Goal: Information Seeking & Learning: Learn about a topic

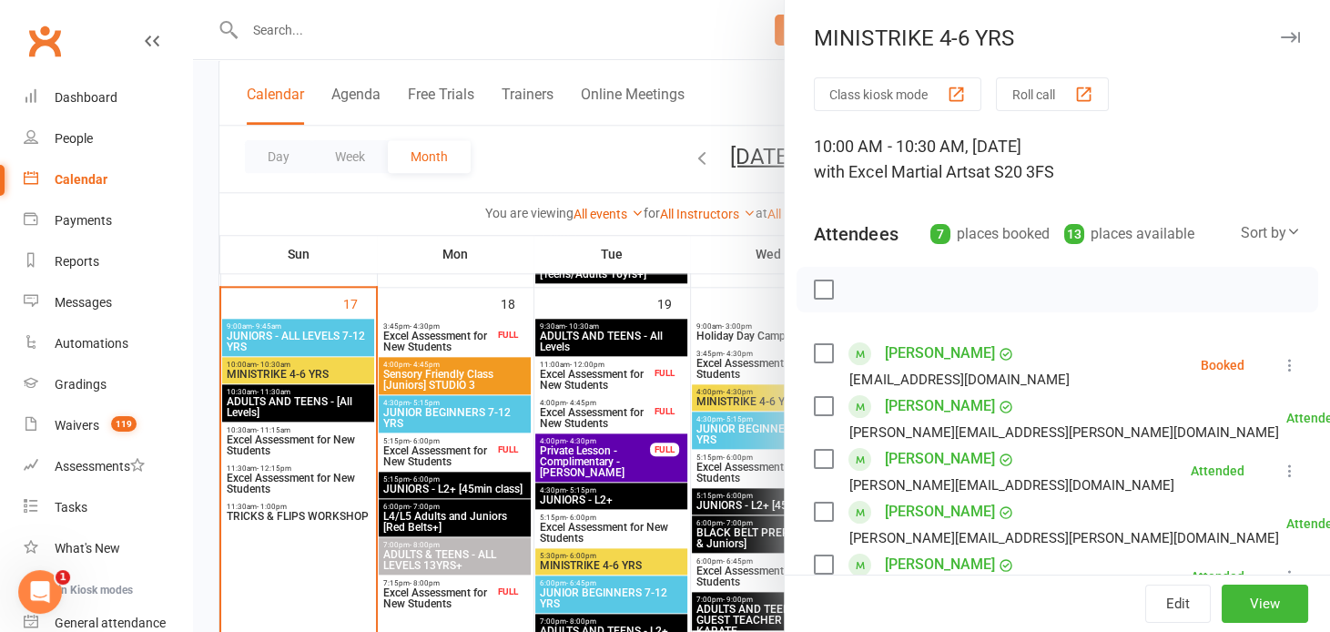
scroll to position [161, 0]
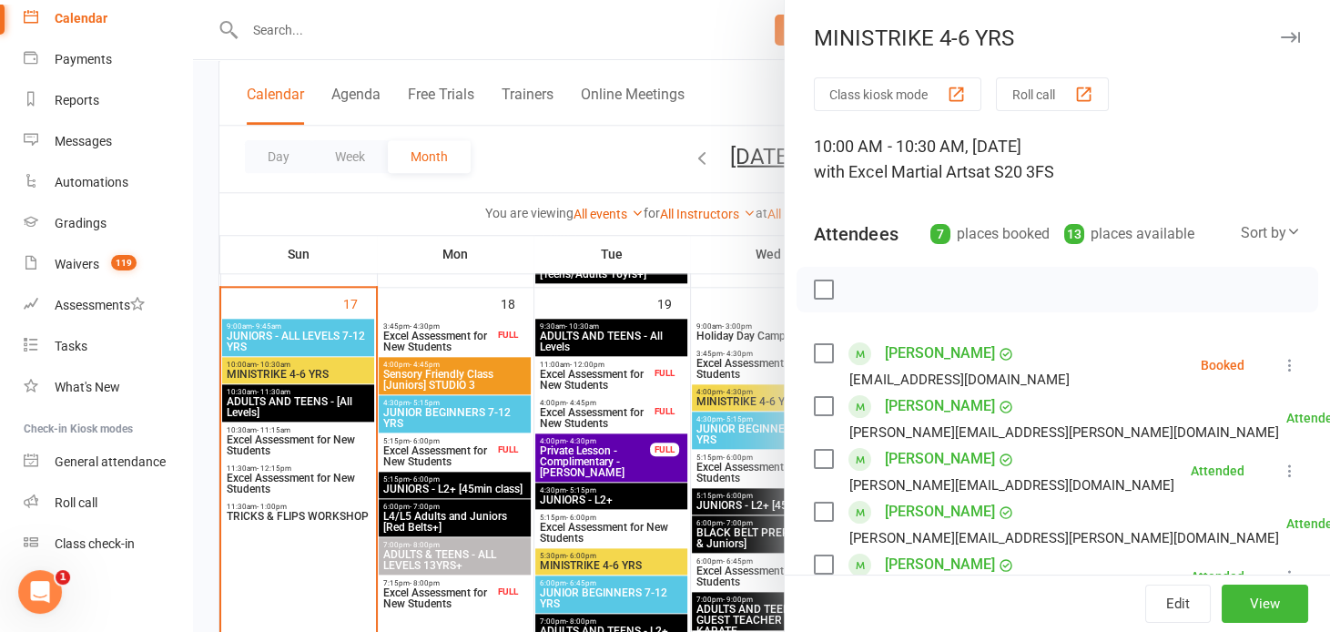
click at [80, 13] on div "Calendar" at bounding box center [81, 18] width 53 height 15
click at [1281, 34] on icon "button" at bounding box center [1290, 37] width 19 height 11
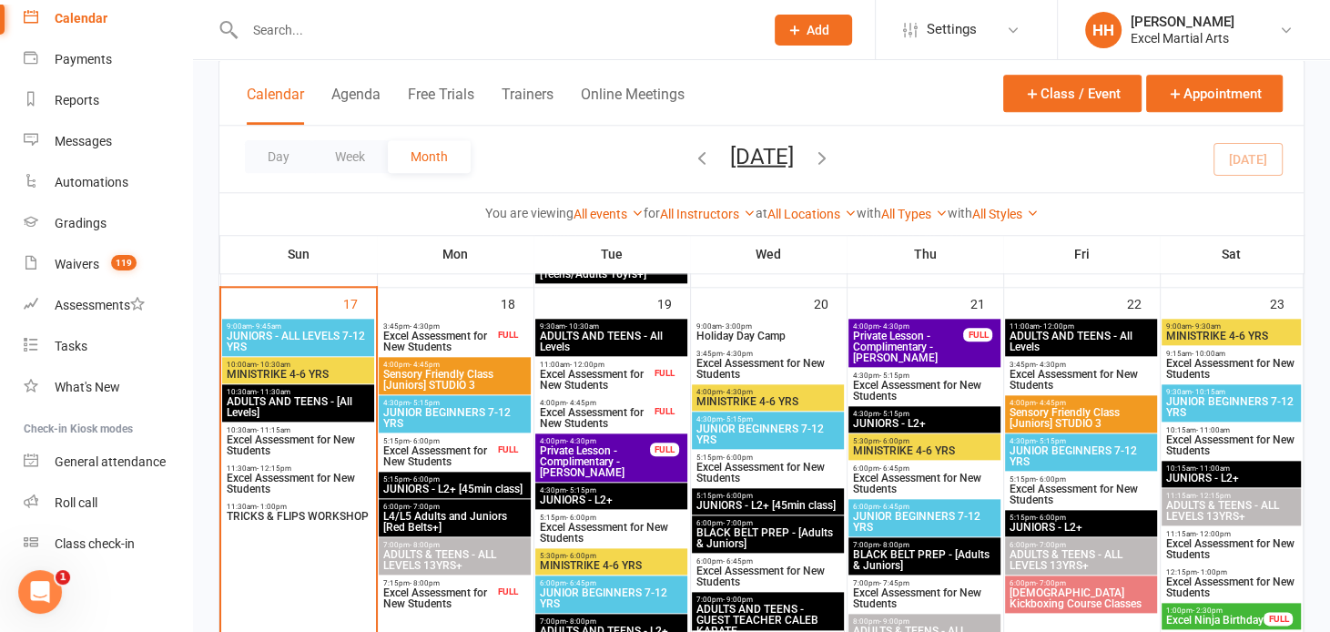
click at [692, 152] on icon "button" at bounding box center [702, 157] width 20 height 20
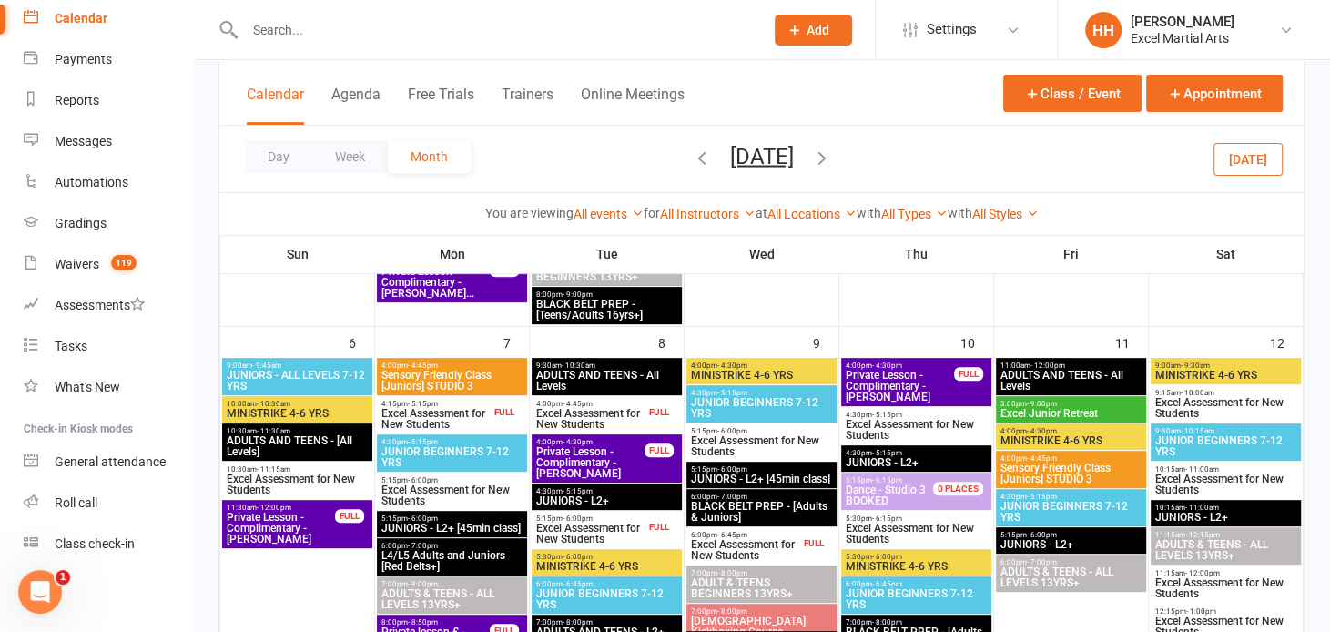
scroll to position [479, 0]
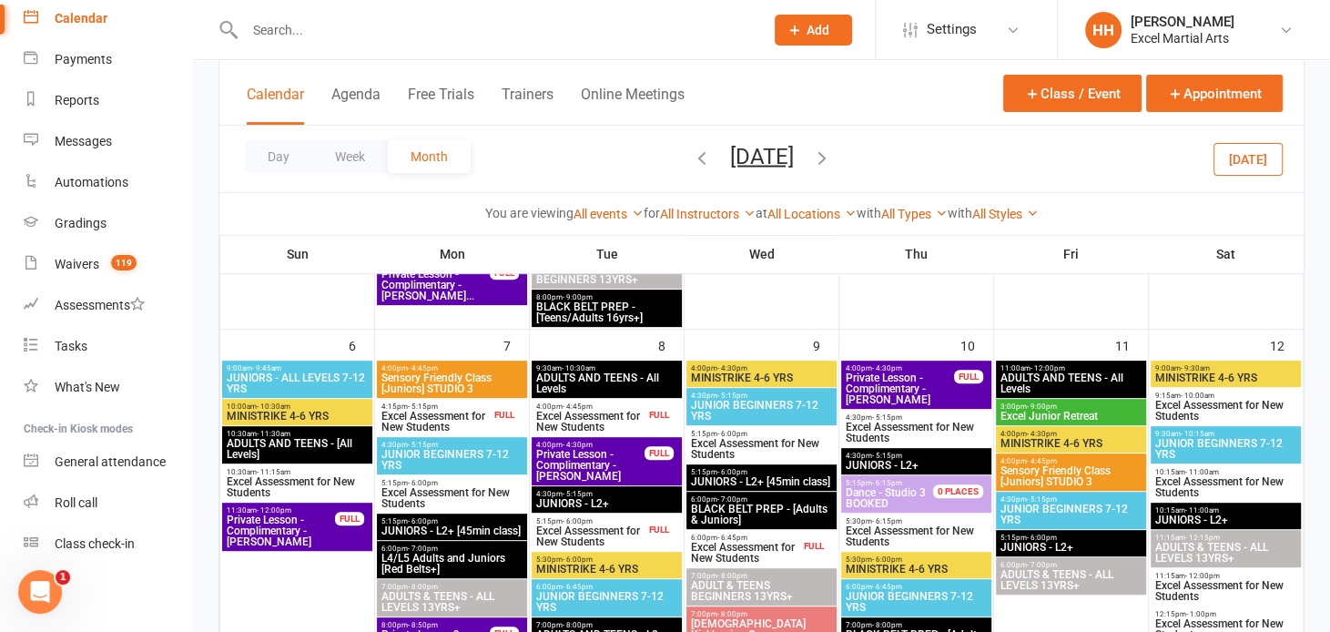
click at [566, 406] on span "- 4:45pm" at bounding box center [578, 407] width 30 height 8
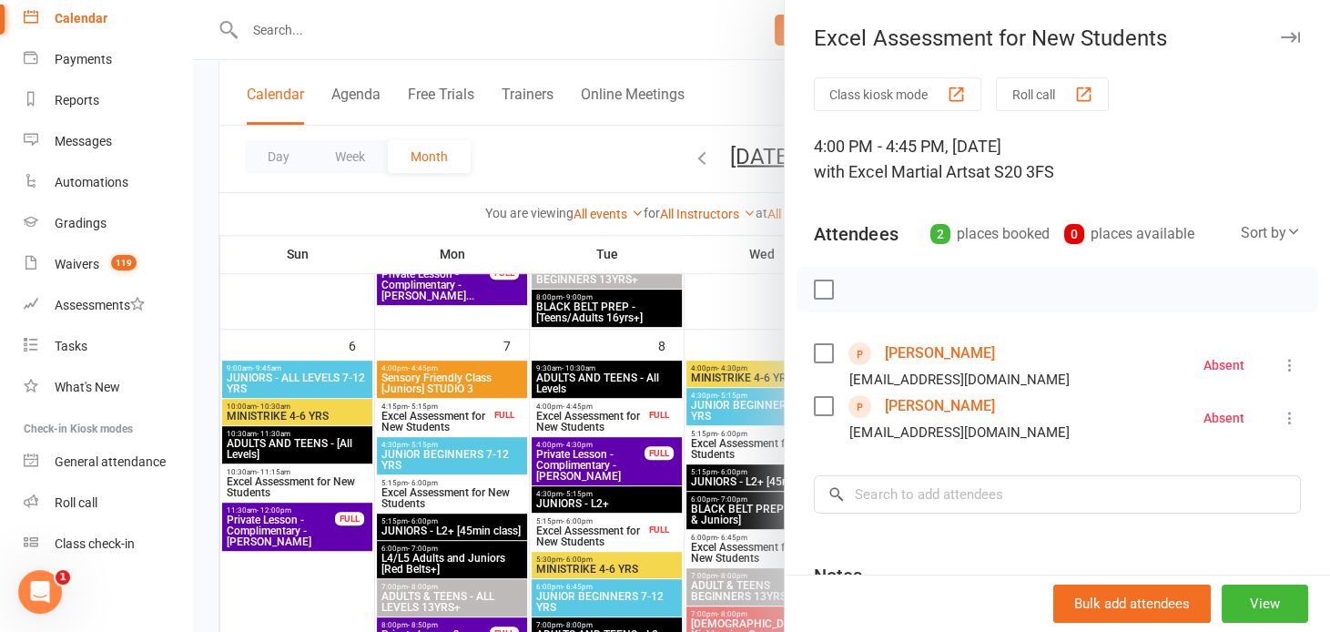
click at [600, 530] on div at bounding box center [761, 316] width 1137 height 632
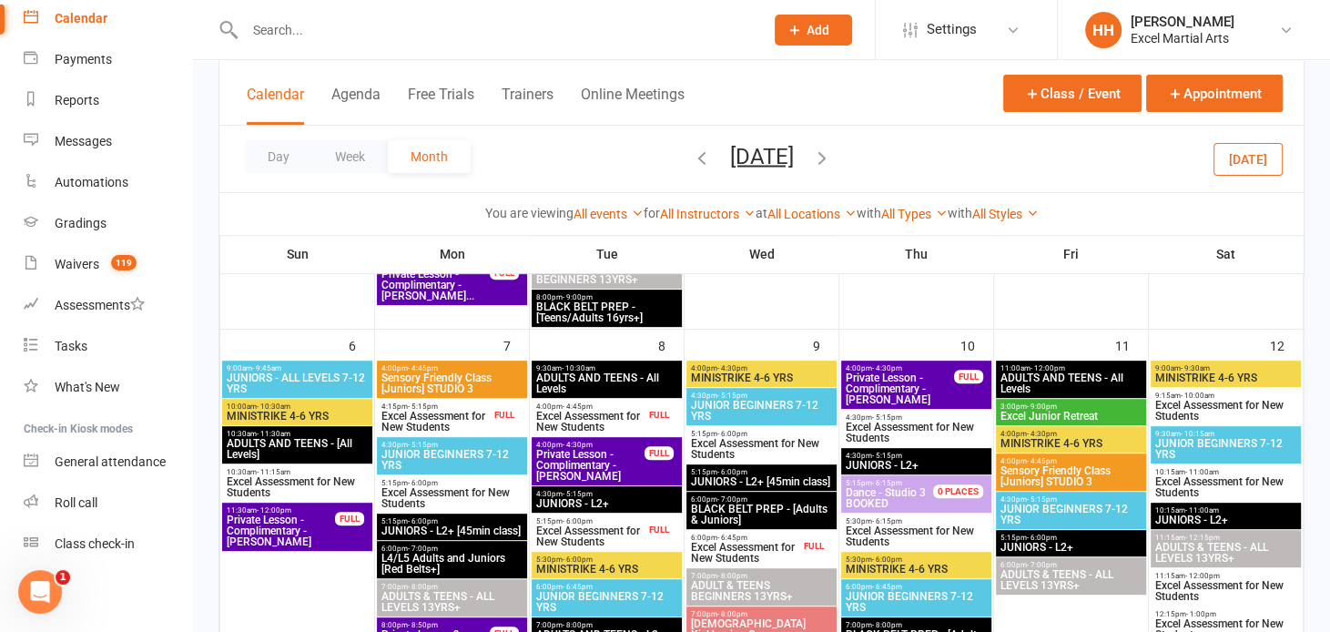
click at [600, 530] on span "Excel Assessment for New Students" at bounding box center [590, 536] width 110 height 22
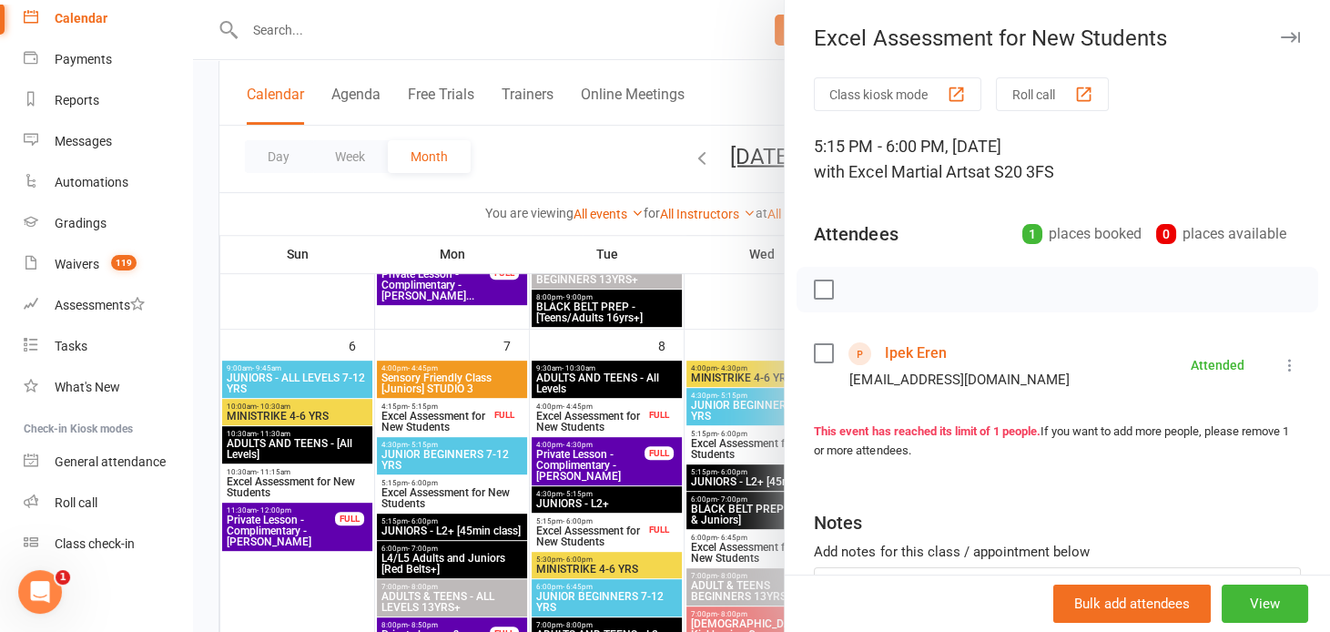
click at [600, 530] on div at bounding box center [761, 316] width 1137 height 632
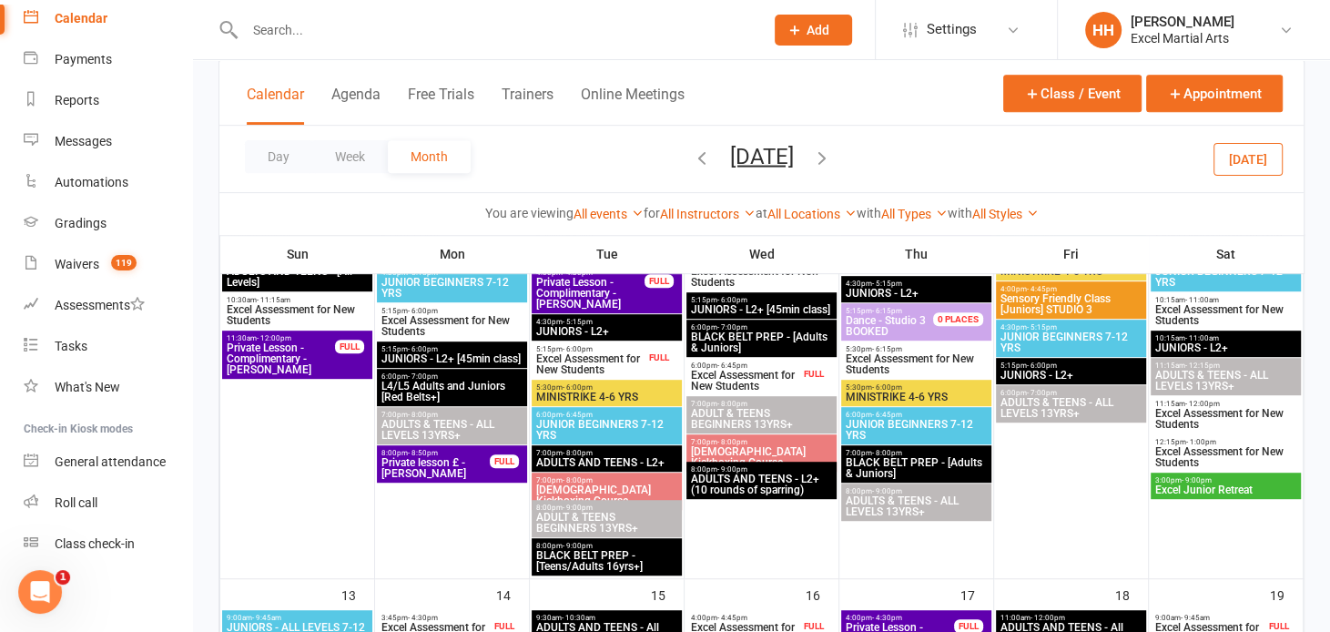
scroll to position [674, 0]
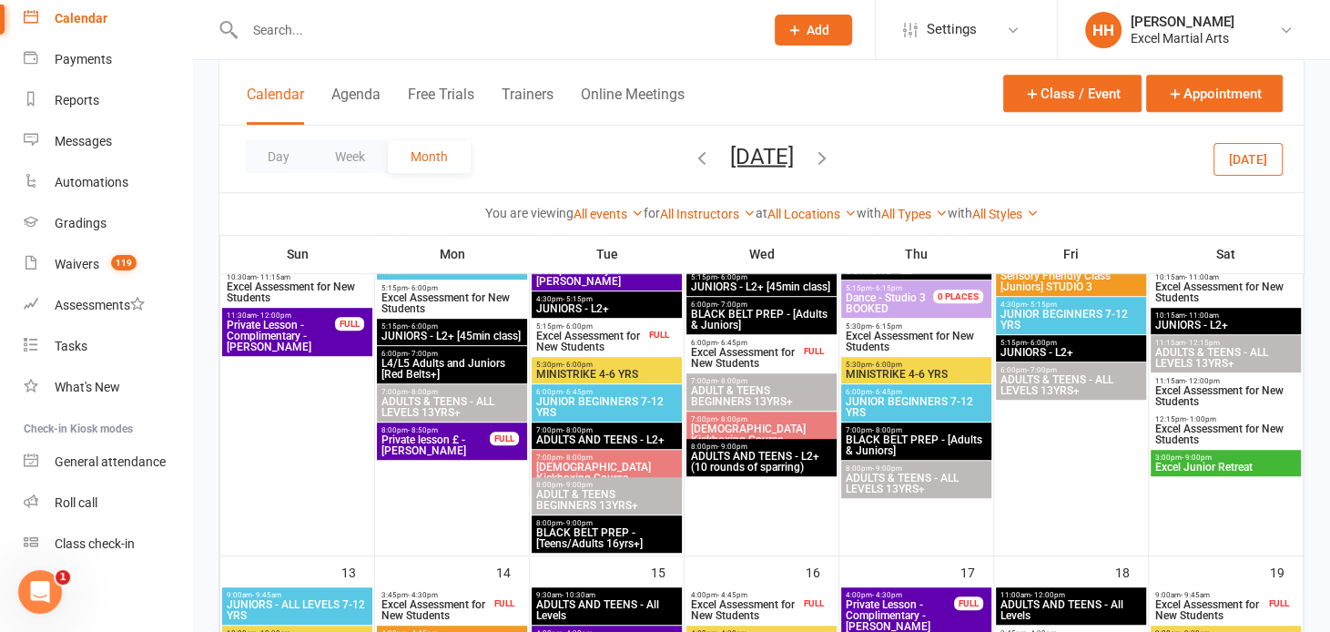
click at [587, 462] on span "[DEMOGRAPHIC_DATA] Kickboxing Course" at bounding box center [606, 473] width 143 height 22
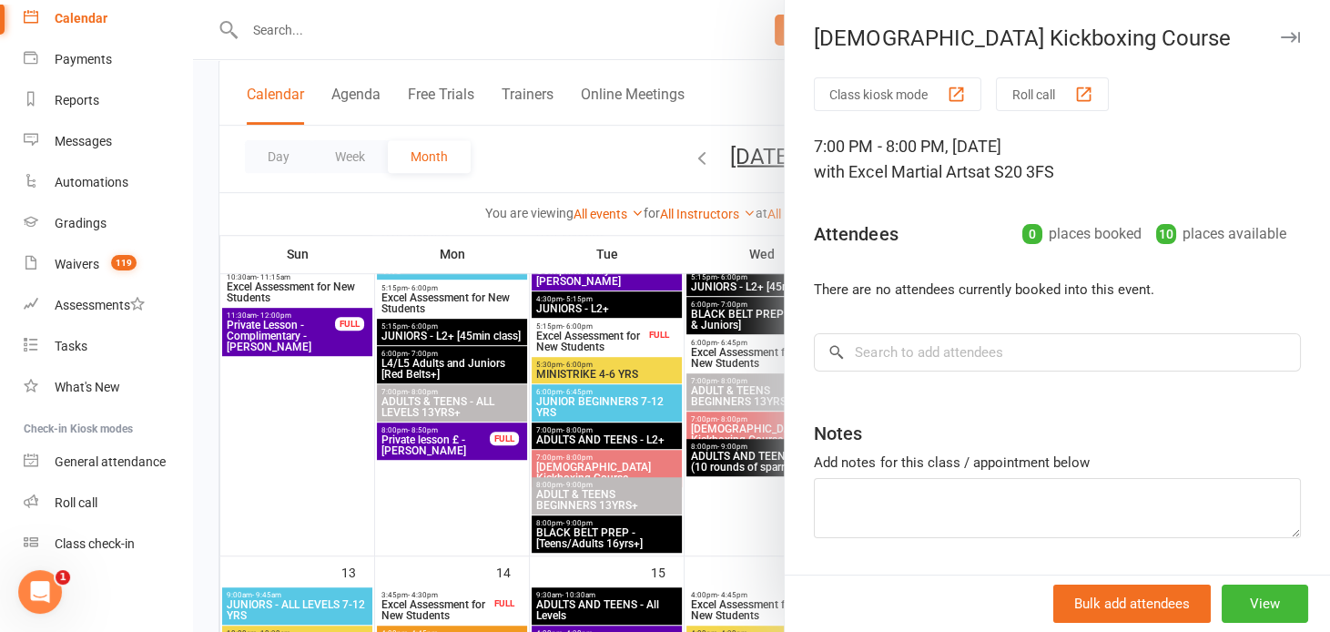
click at [1281, 35] on icon "button" at bounding box center [1290, 37] width 19 height 11
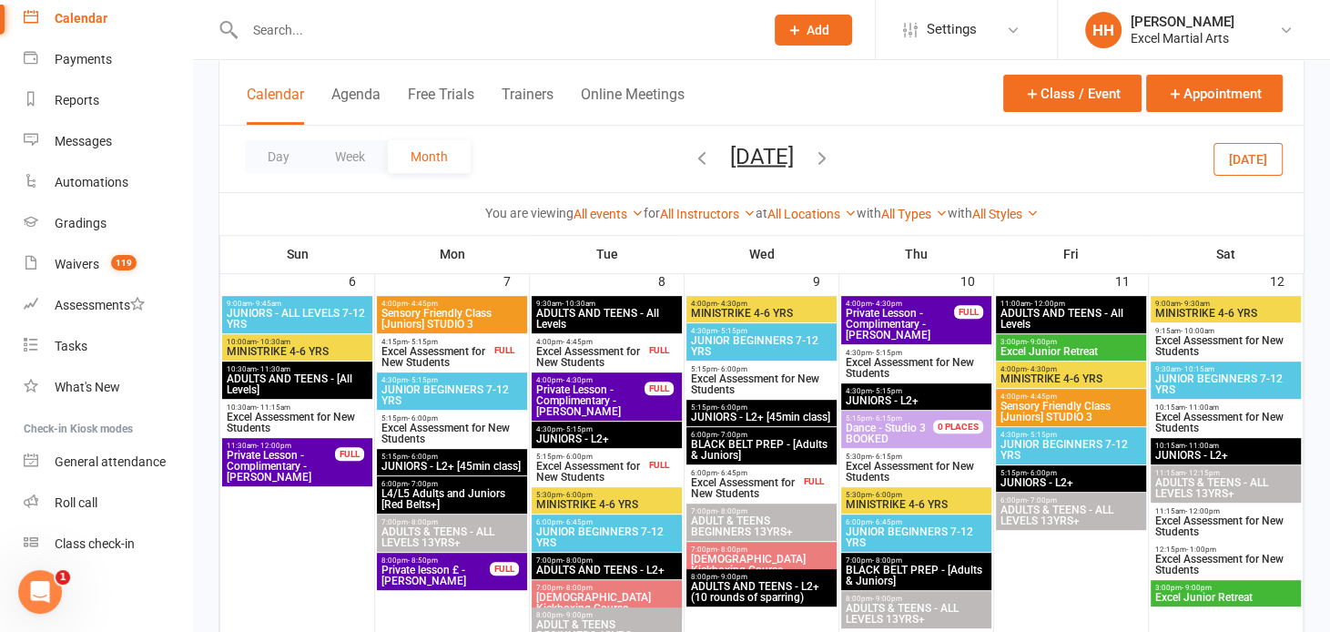
scroll to position [511, 0]
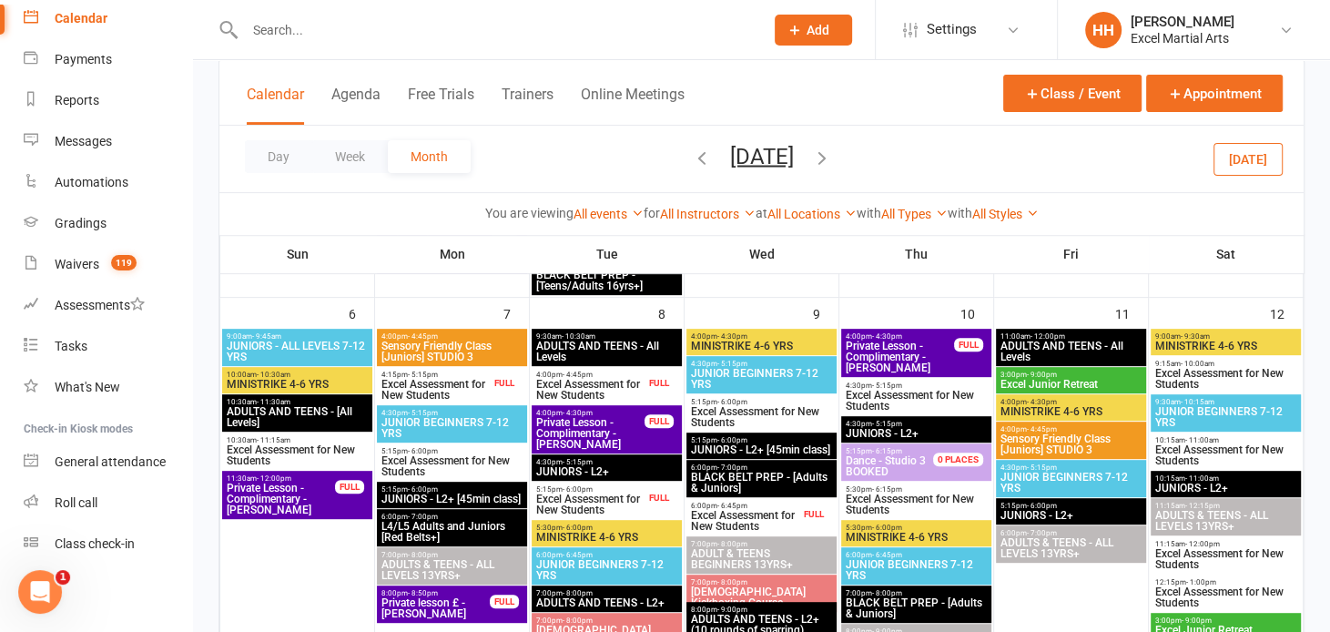
click at [759, 518] on span "Excel Assessment for New Students" at bounding box center [745, 521] width 110 height 22
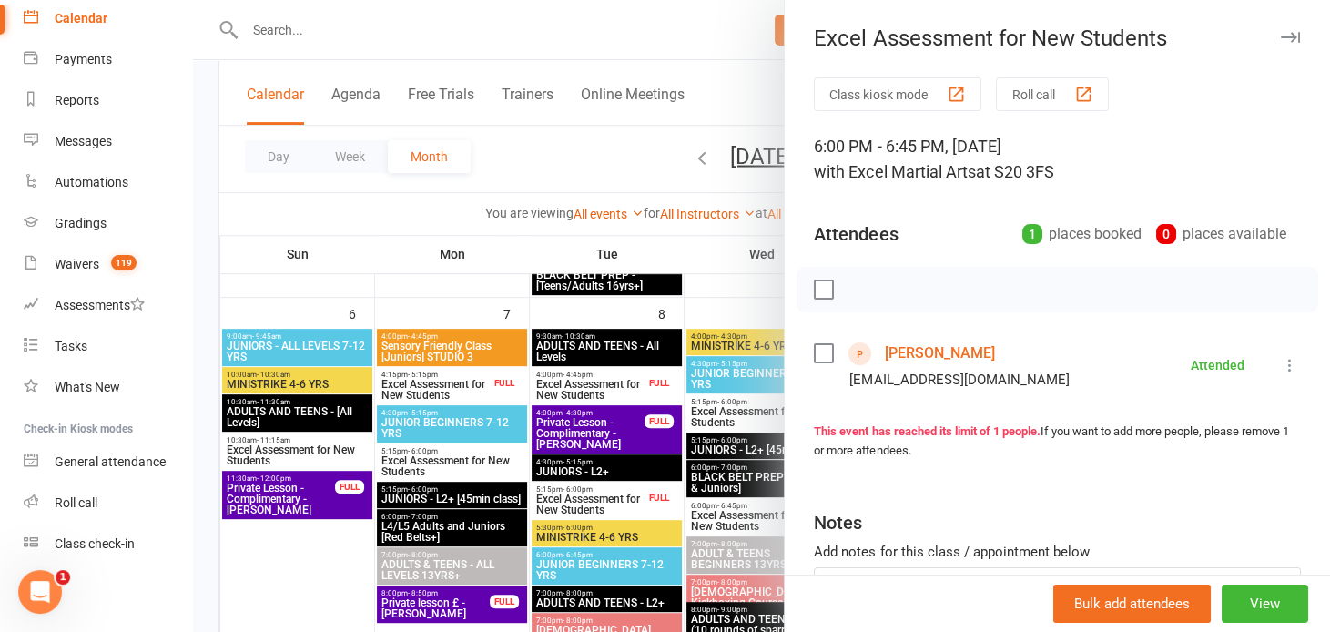
click at [899, 352] on link "[PERSON_NAME]" at bounding box center [939, 353] width 110 height 29
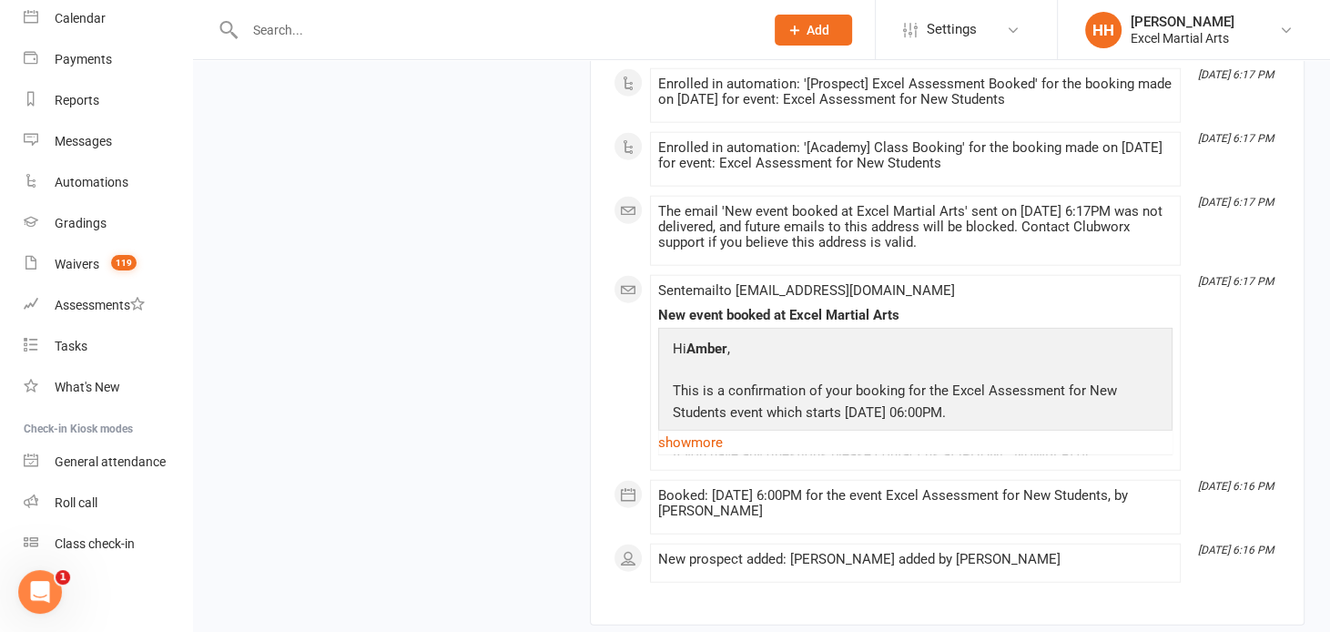
scroll to position [3739, 0]
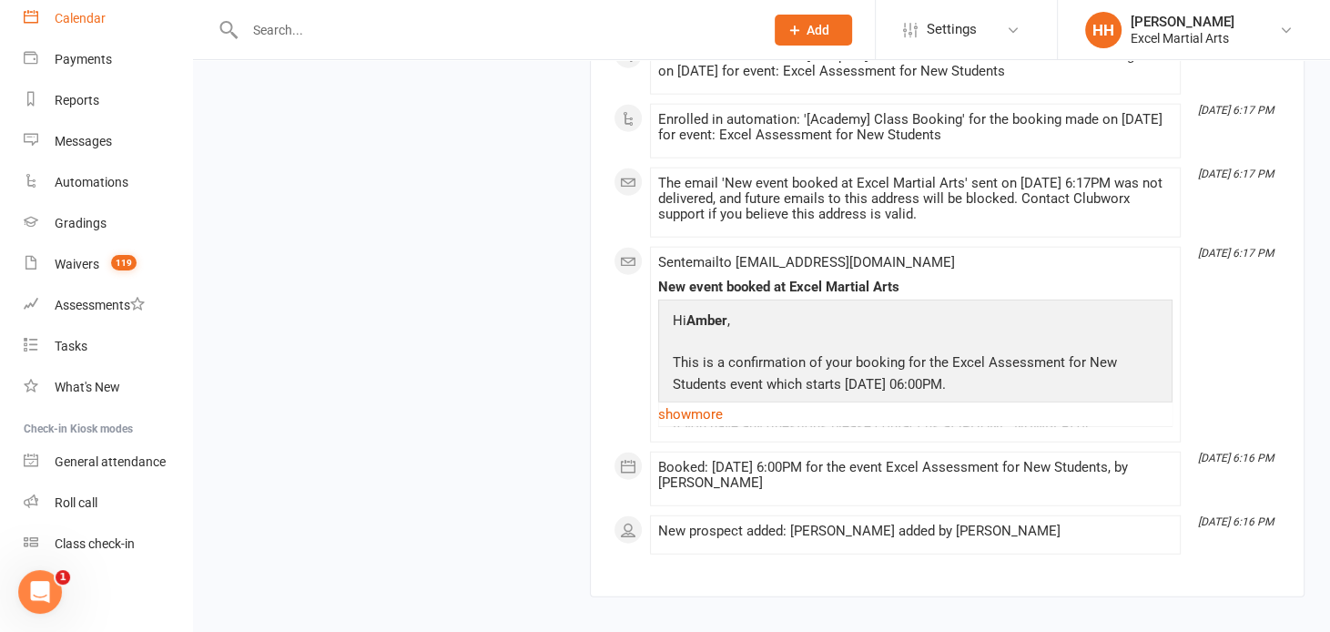
click at [77, 15] on div "Calendar" at bounding box center [80, 18] width 51 height 15
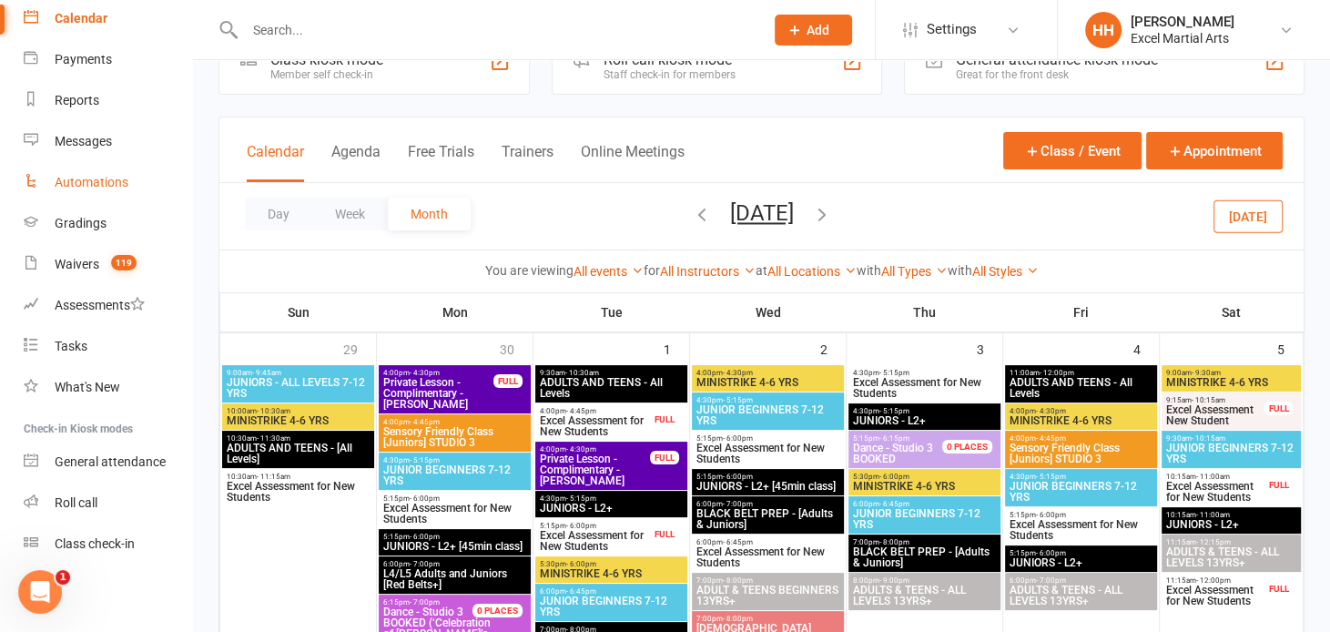
scroll to position [82, 0]
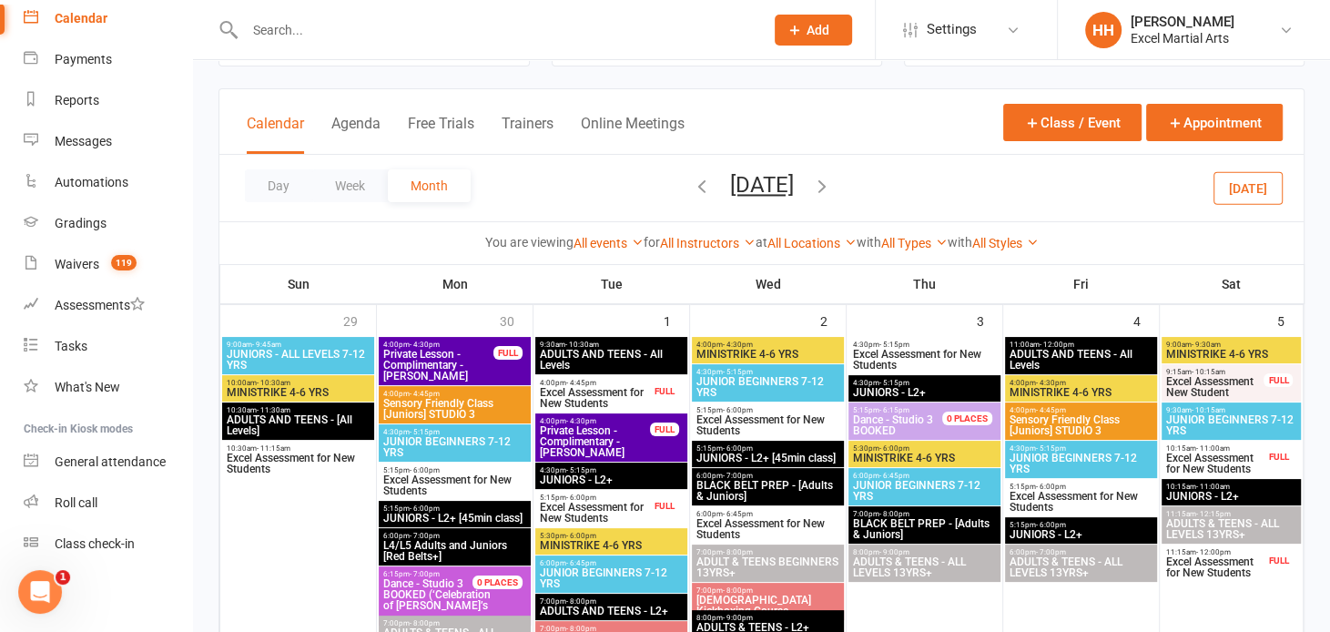
click at [692, 183] on icon "button" at bounding box center [702, 186] width 20 height 20
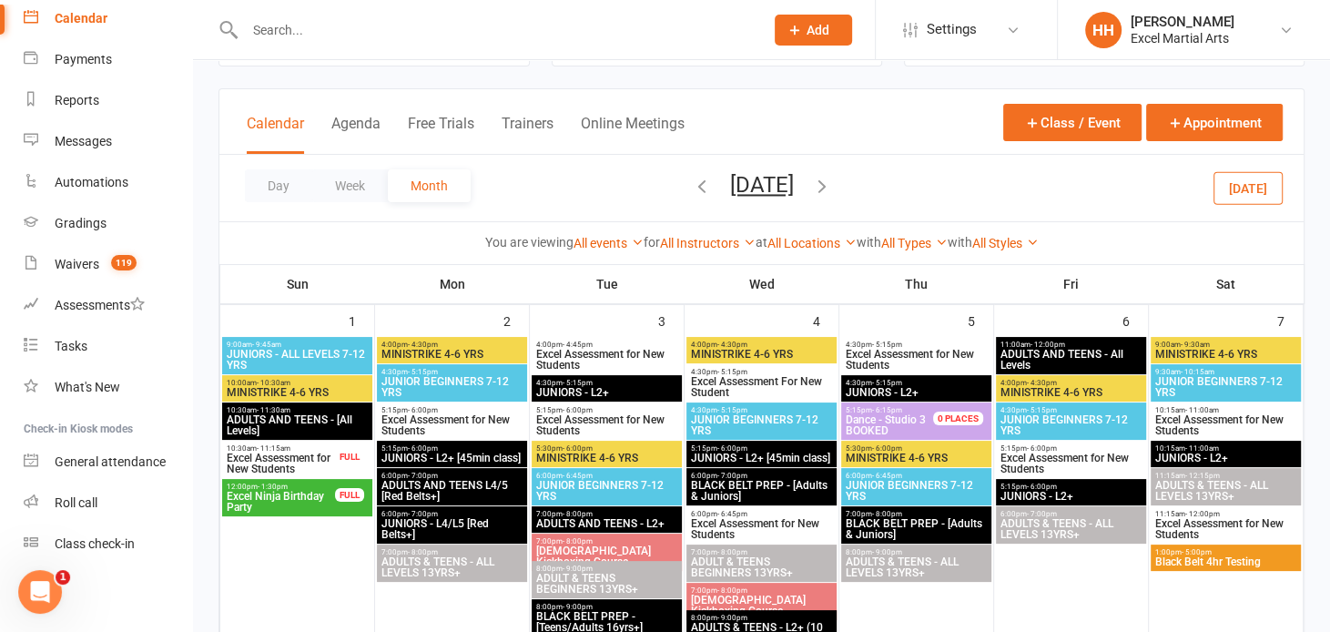
click at [692, 184] on icon "button" at bounding box center [702, 186] width 20 height 20
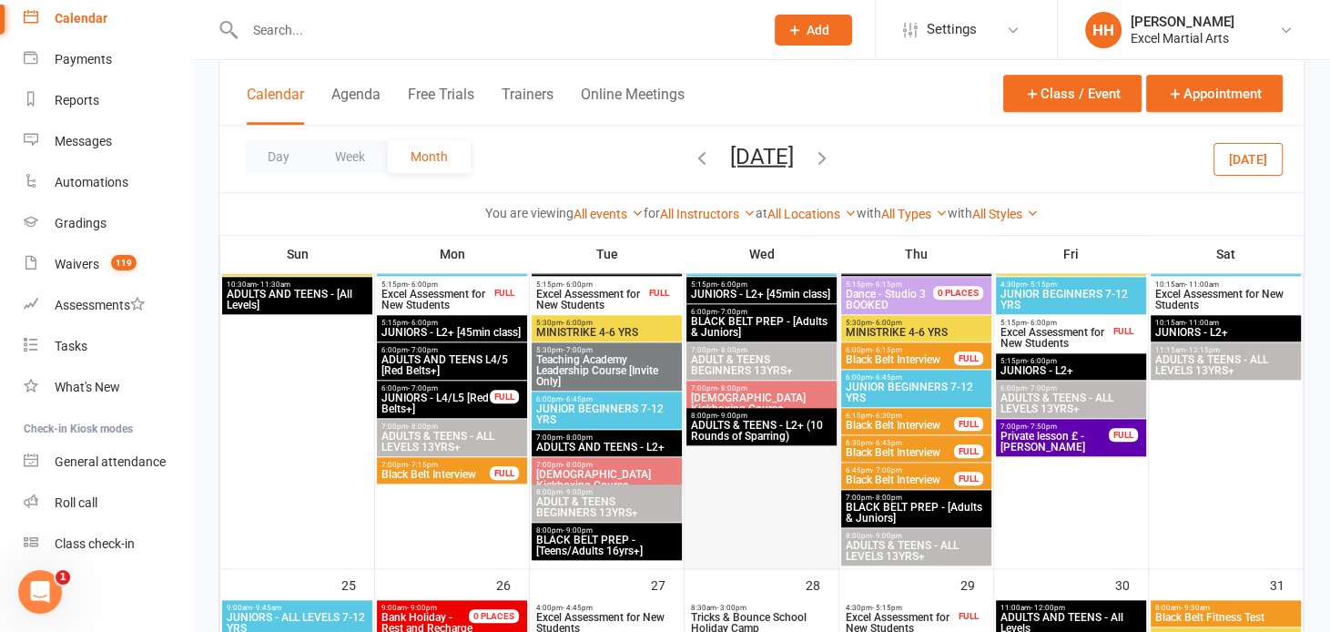
scroll to position [1407, 0]
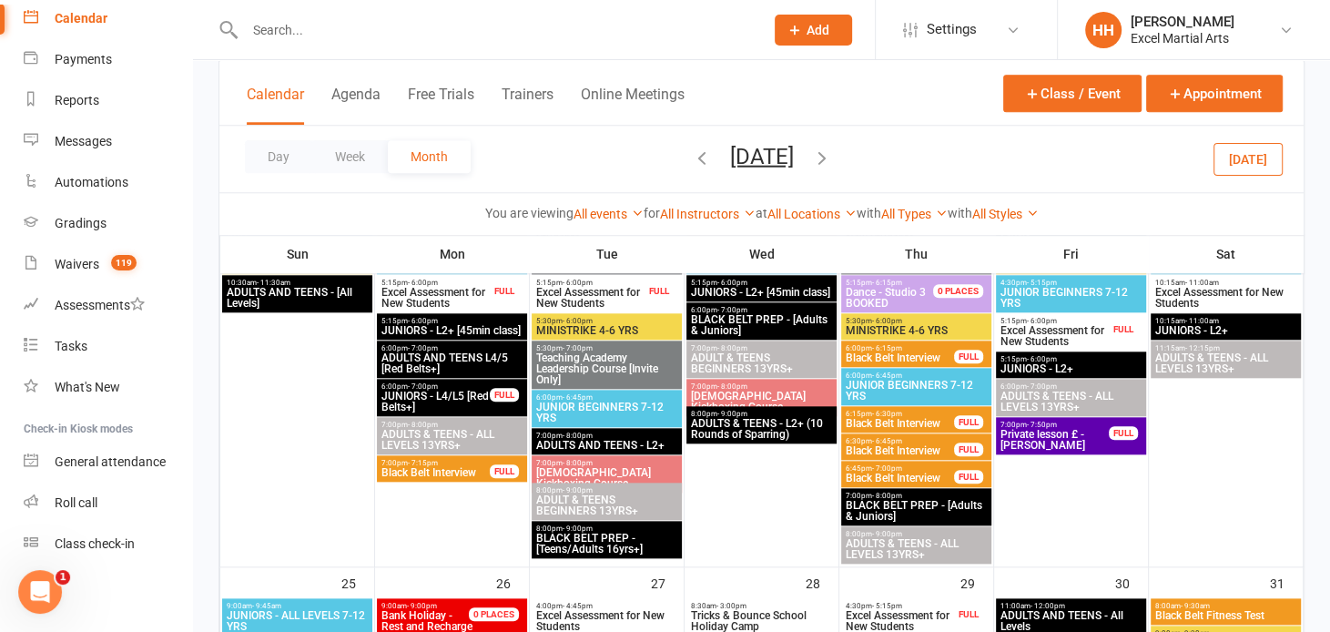
click at [1015, 331] on span "Excel Assessment for New Students" at bounding box center [1055, 336] width 110 height 22
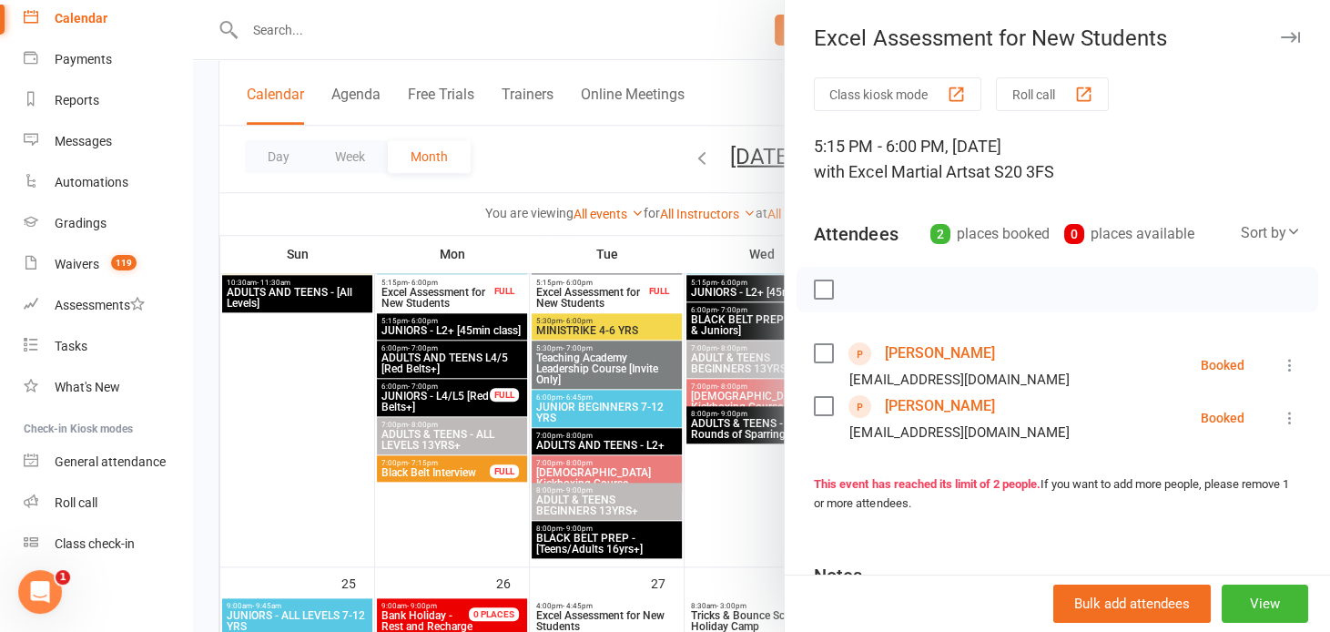
click at [901, 346] on link "[PERSON_NAME]" at bounding box center [939, 353] width 110 height 29
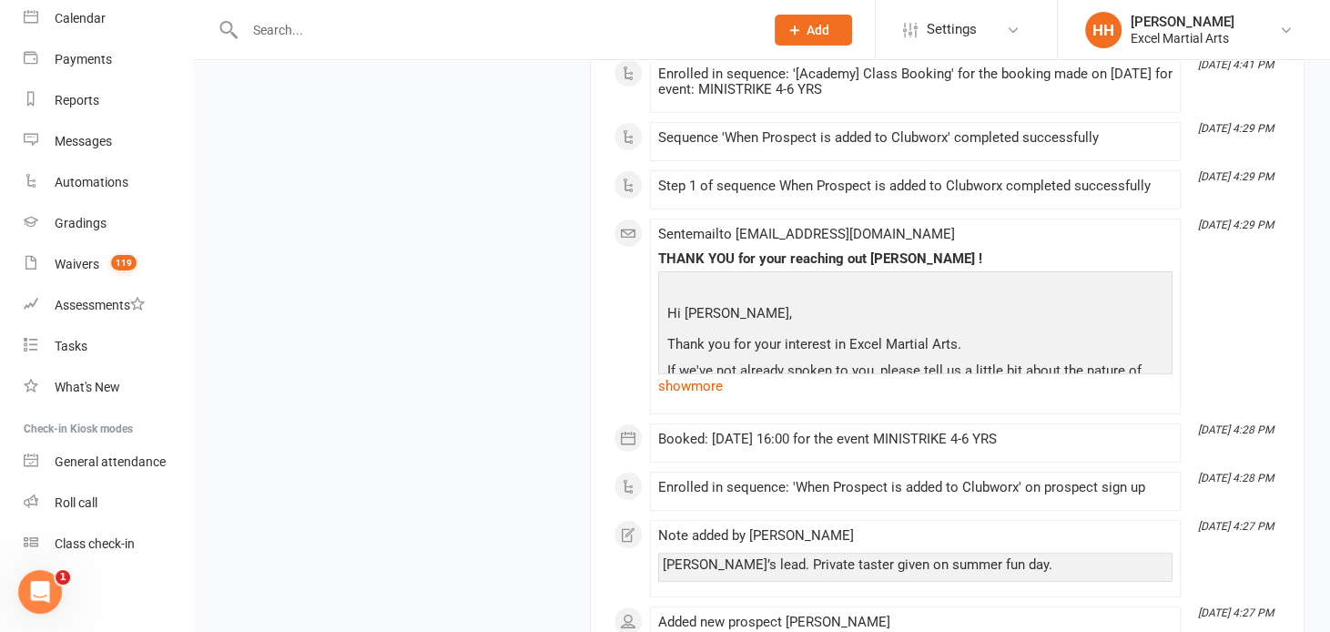
scroll to position [11306, 0]
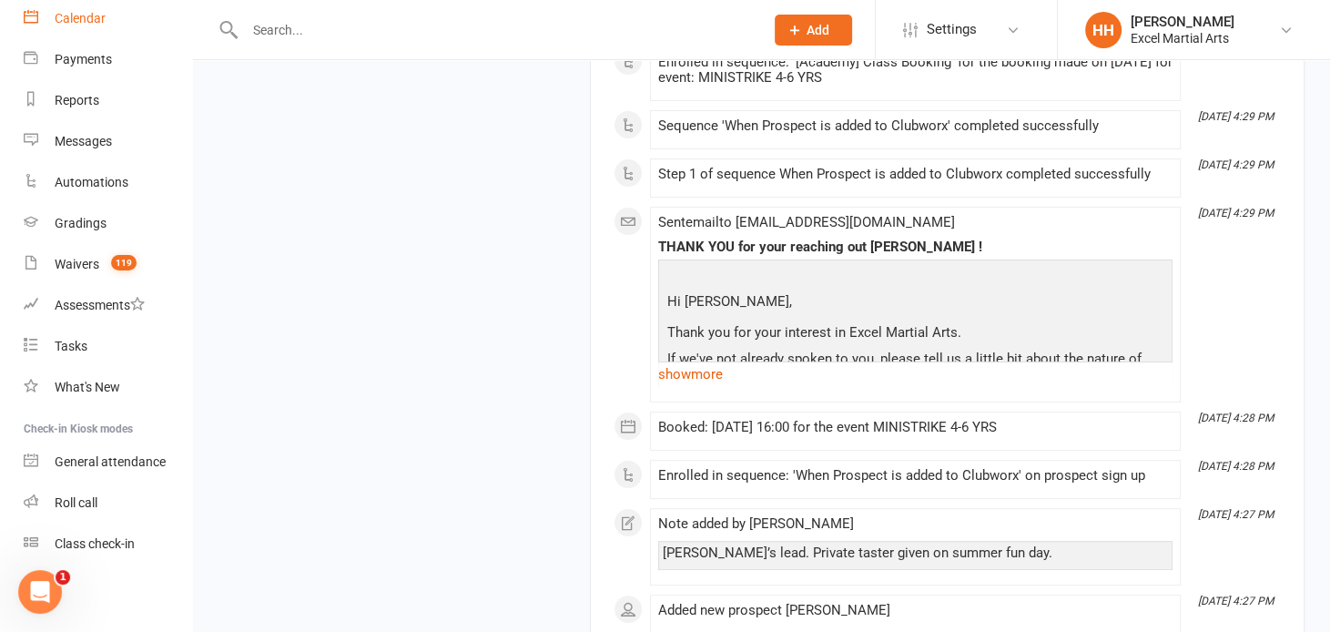
click at [81, 15] on div "Calendar" at bounding box center [80, 18] width 51 height 15
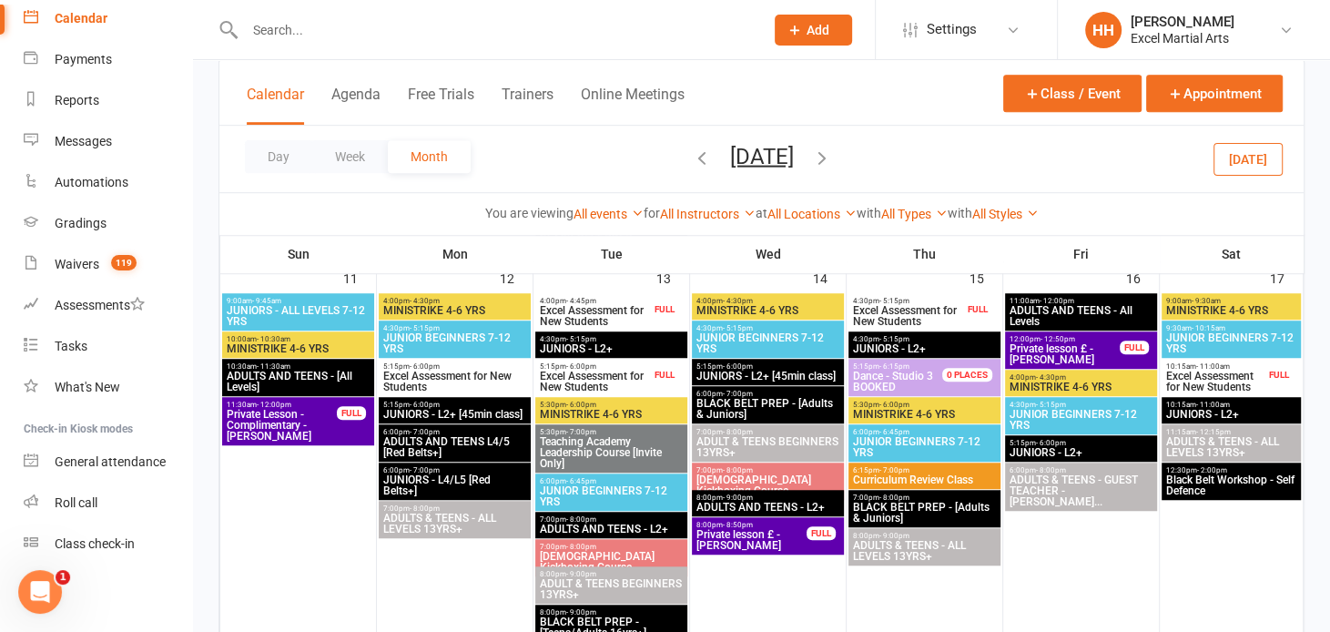
scroll to position [993, 0]
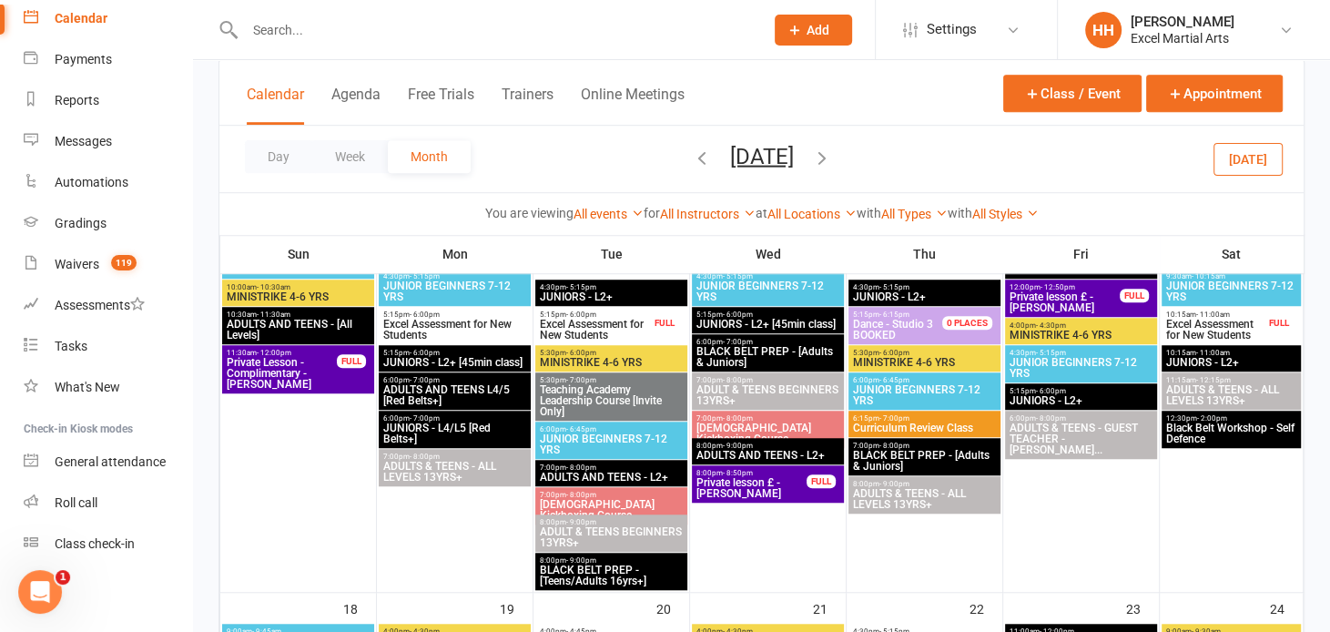
click at [635, 322] on span "Excel Assessment for New Students" at bounding box center [595, 330] width 112 height 22
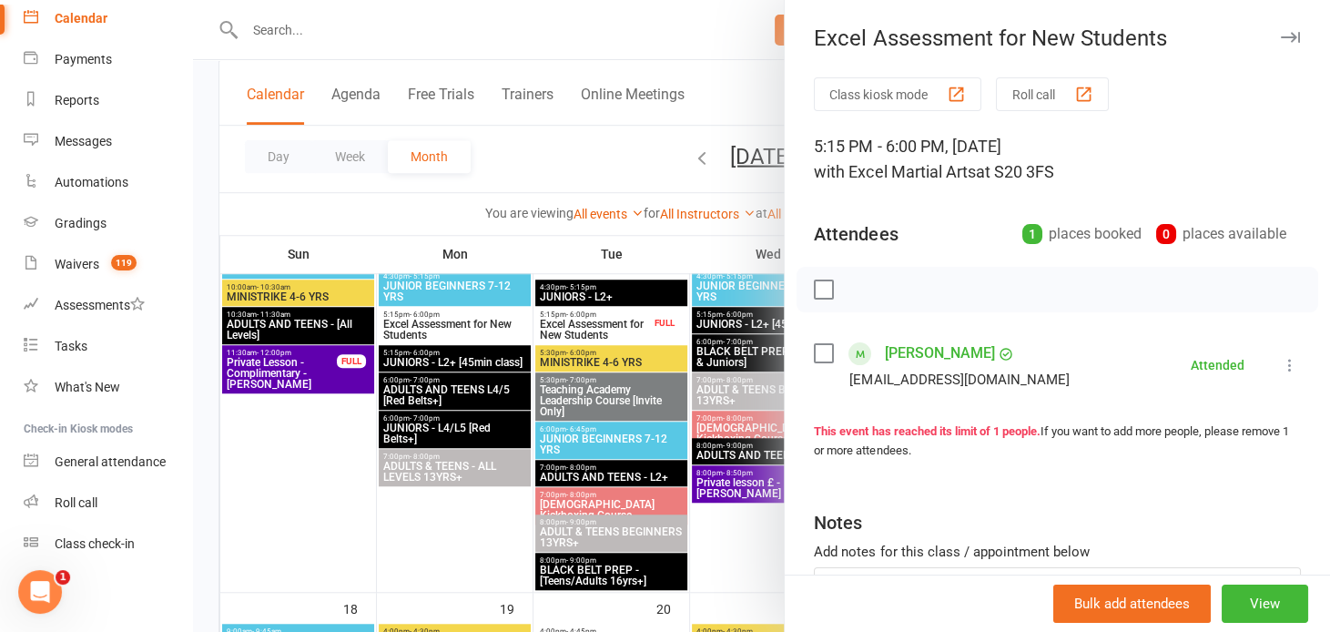
click at [987, 352] on link "[PERSON_NAME]" at bounding box center [939, 353] width 110 height 29
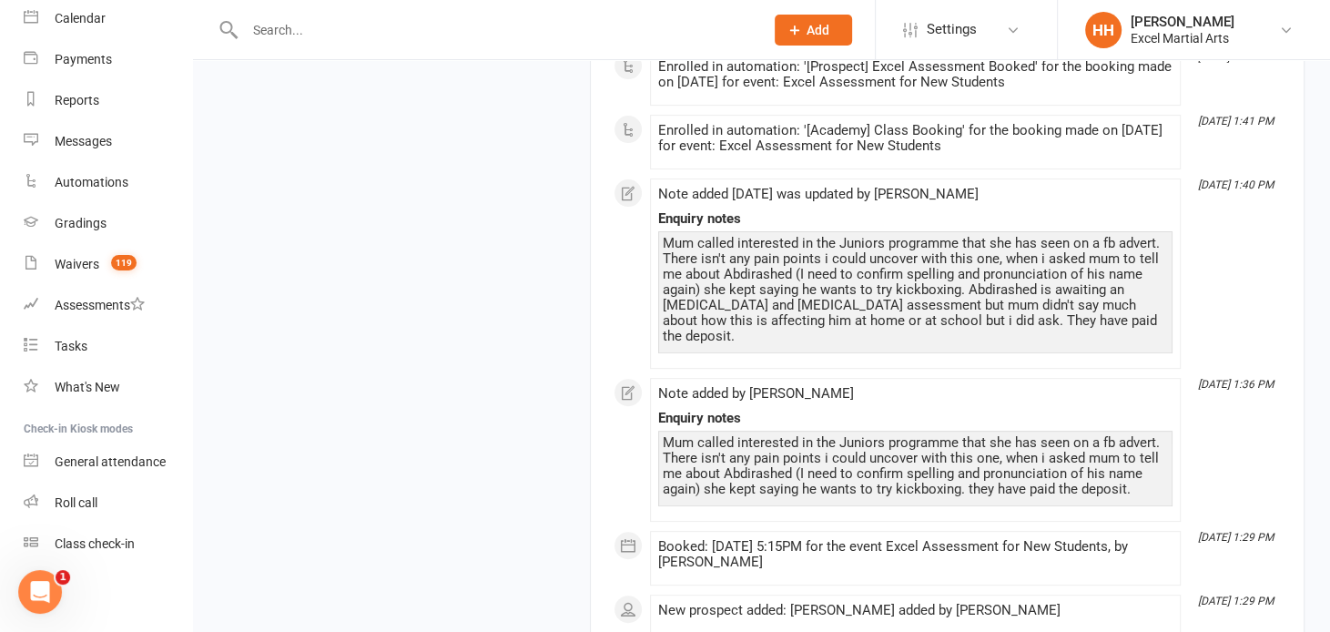
scroll to position [23042, 0]
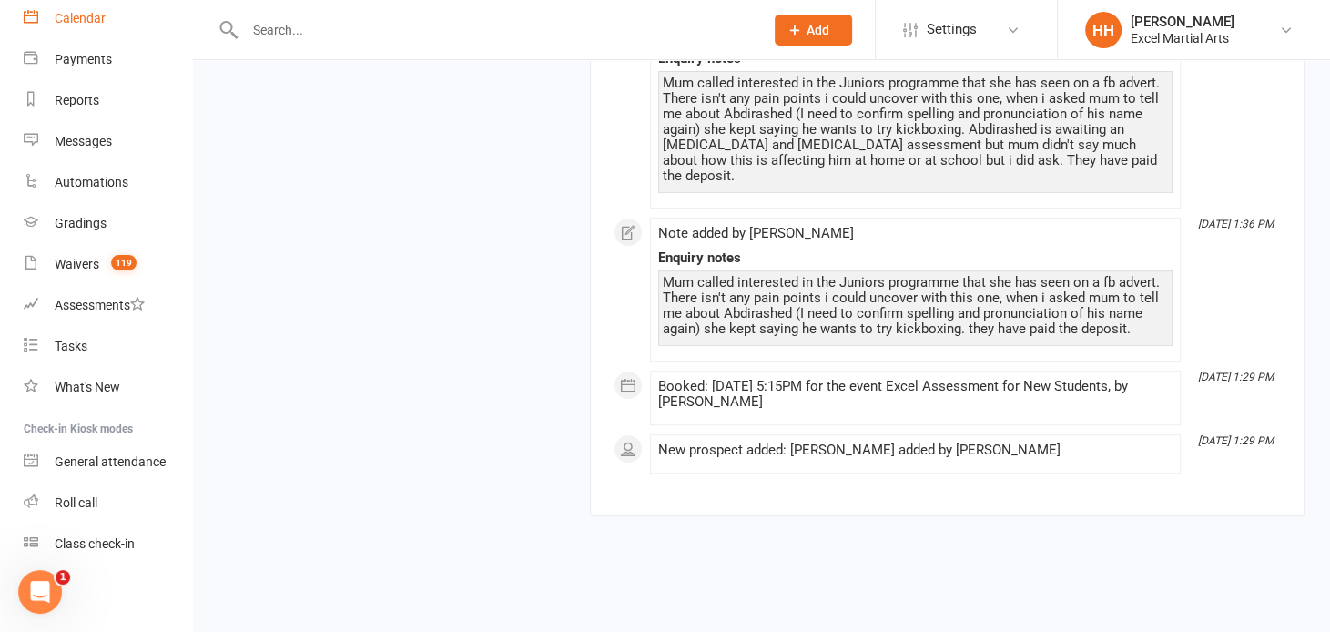
drag, startPoint x: 1337, startPoint y: 337, endPoint x: 83, endPoint y: 15, distance: 1294.5
click at [83, 15] on div "Calendar" at bounding box center [80, 18] width 51 height 15
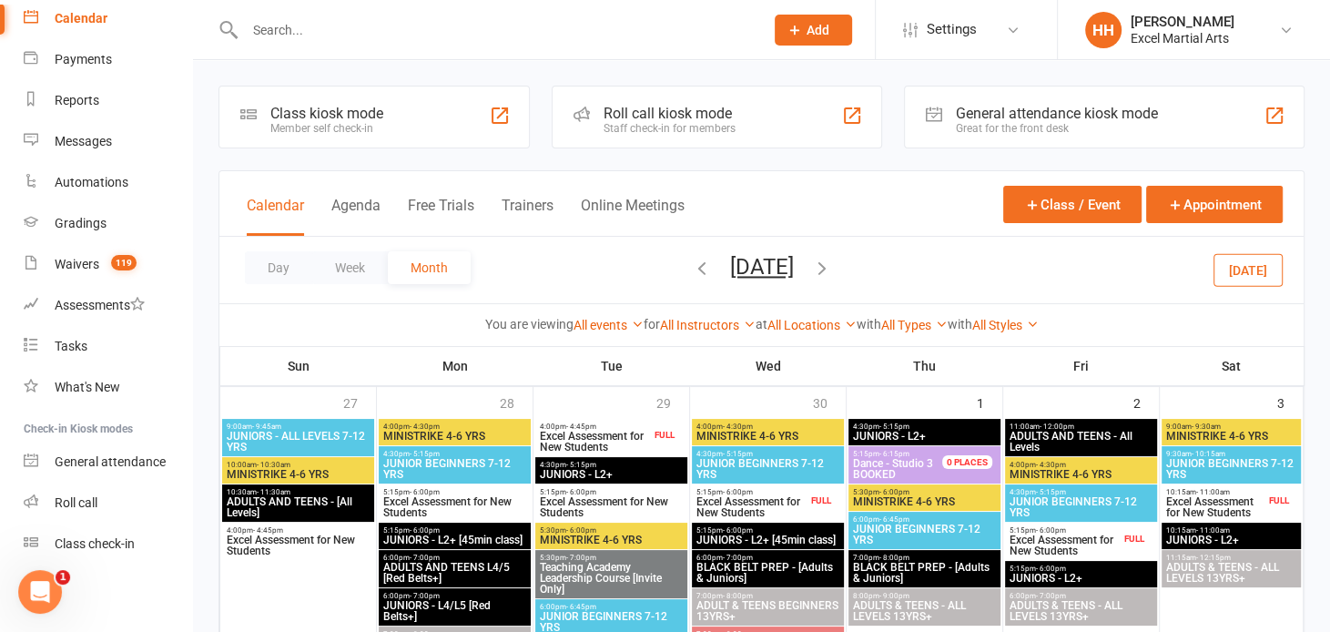
click at [832, 263] on icon "button" at bounding box center [822, 268] width 20 height 20
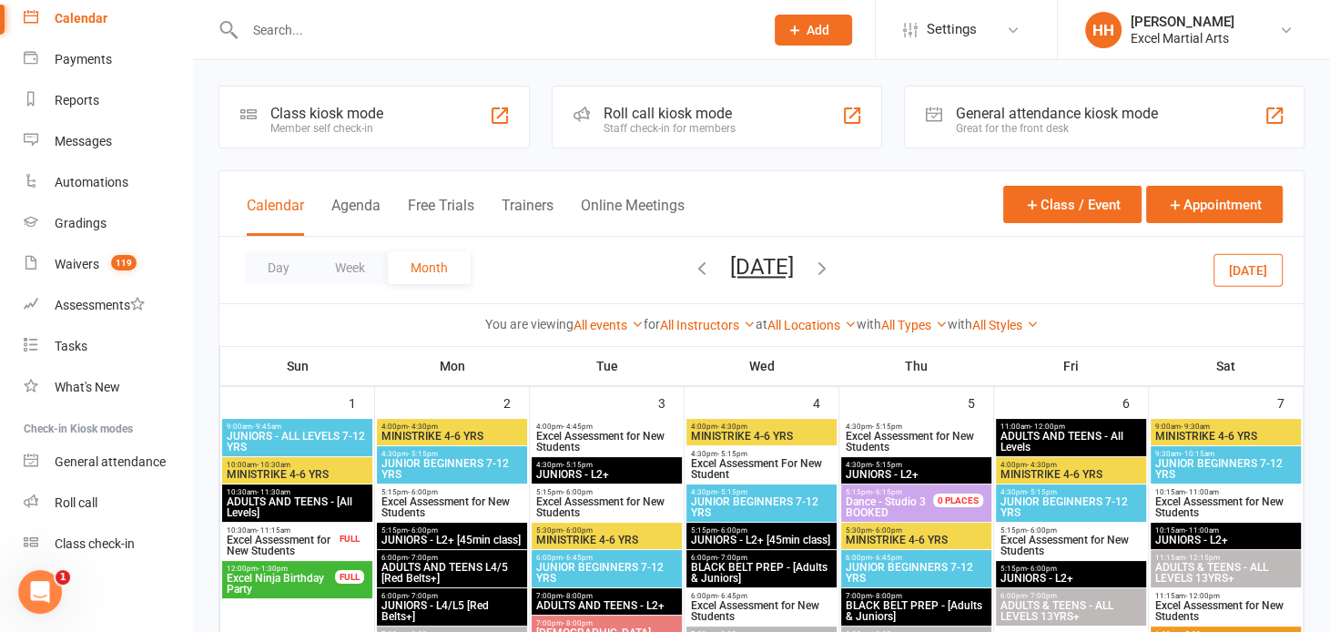
click at [832, 264] on icon "button" at bounding box center [822, 268] width 20 height 20
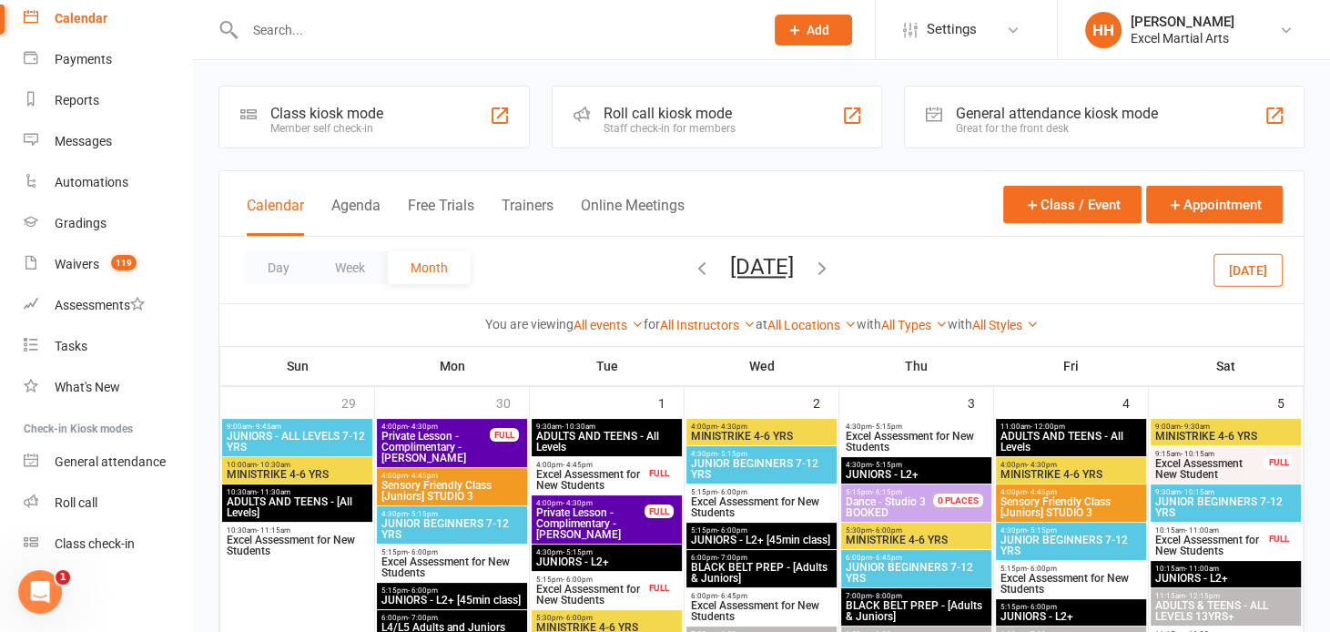
click at [832, 264] on icon "button" at bounding box center [822, 268] width 20 height 20
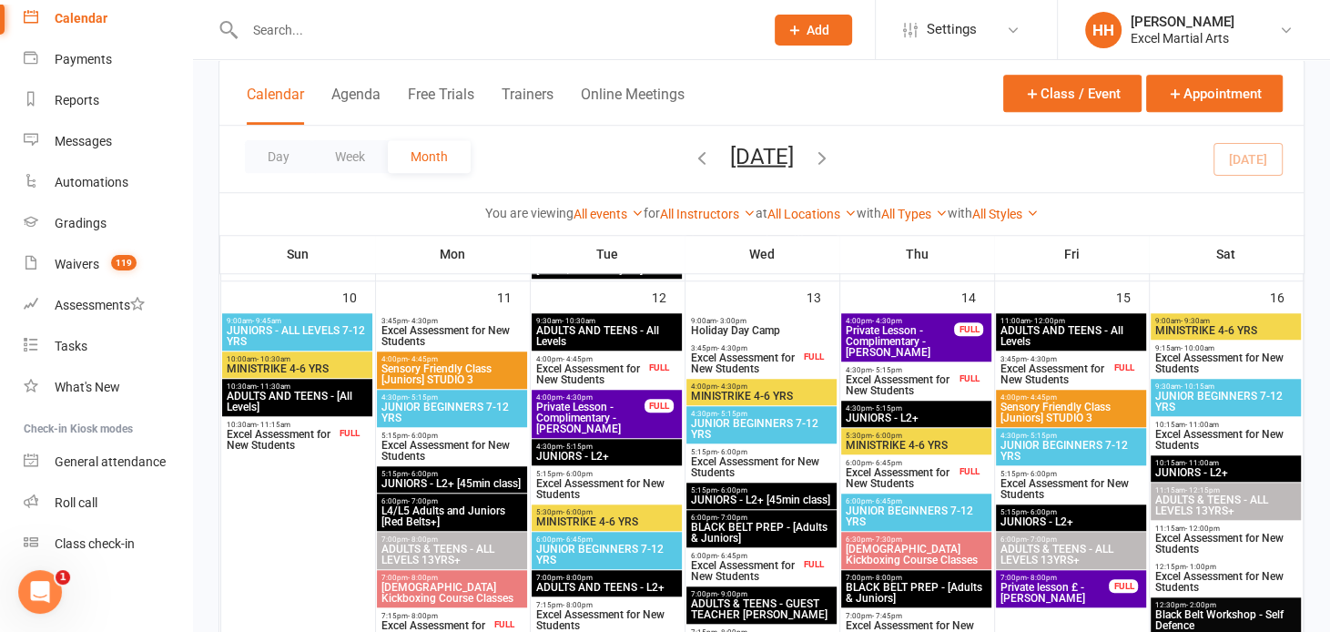
scroll to position [1035, 0]
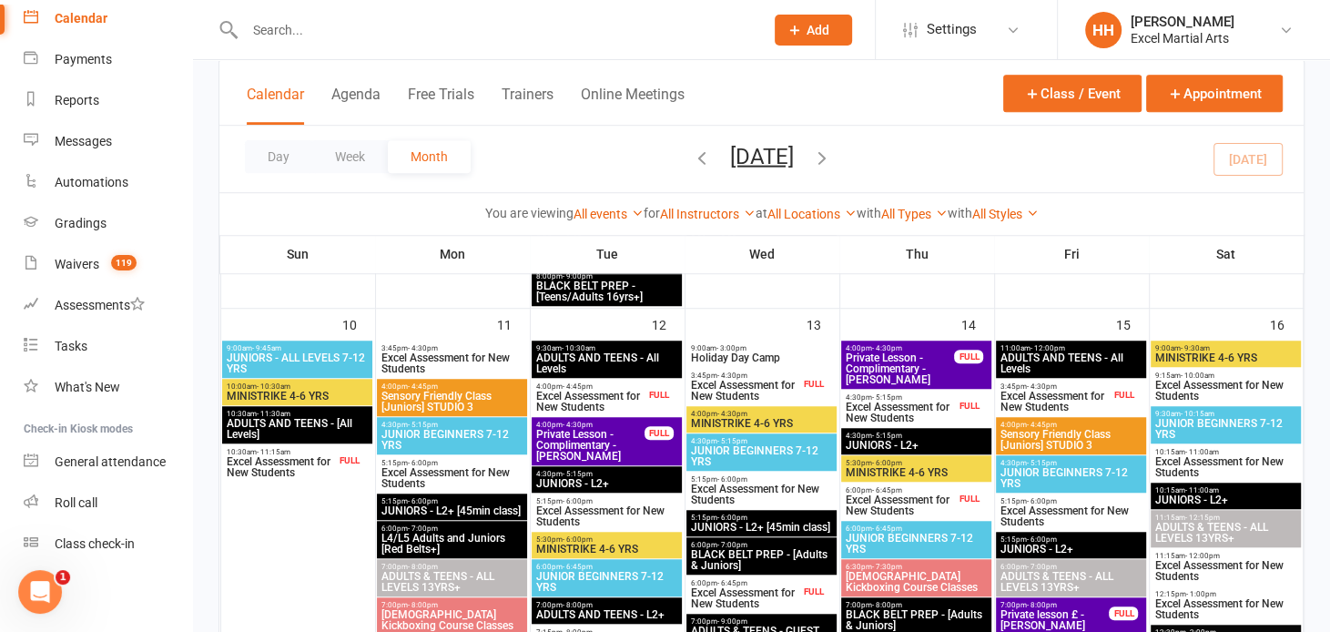
click at [1023, 391] on span "Excel Assessment for New Students" at bounding box center [1055, 402] width 110 height 22
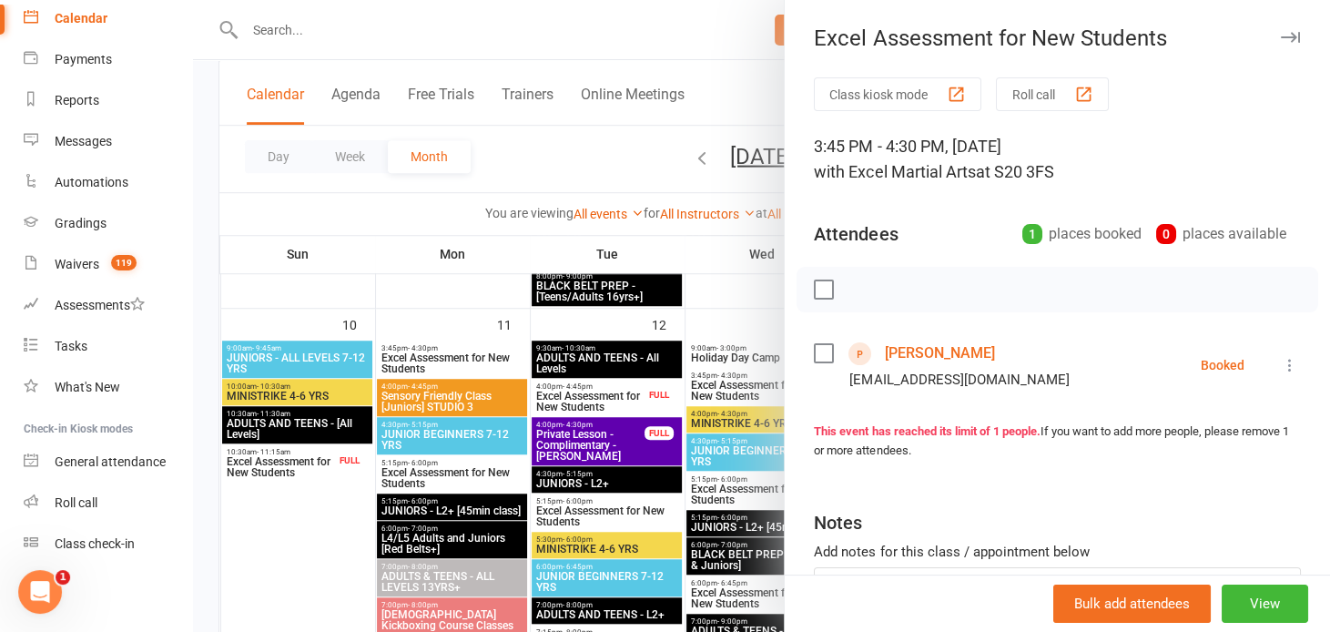
click at [917, 350] on link "[PERSON_NAME]" at bounding box center [939, 353] width 110 height 29
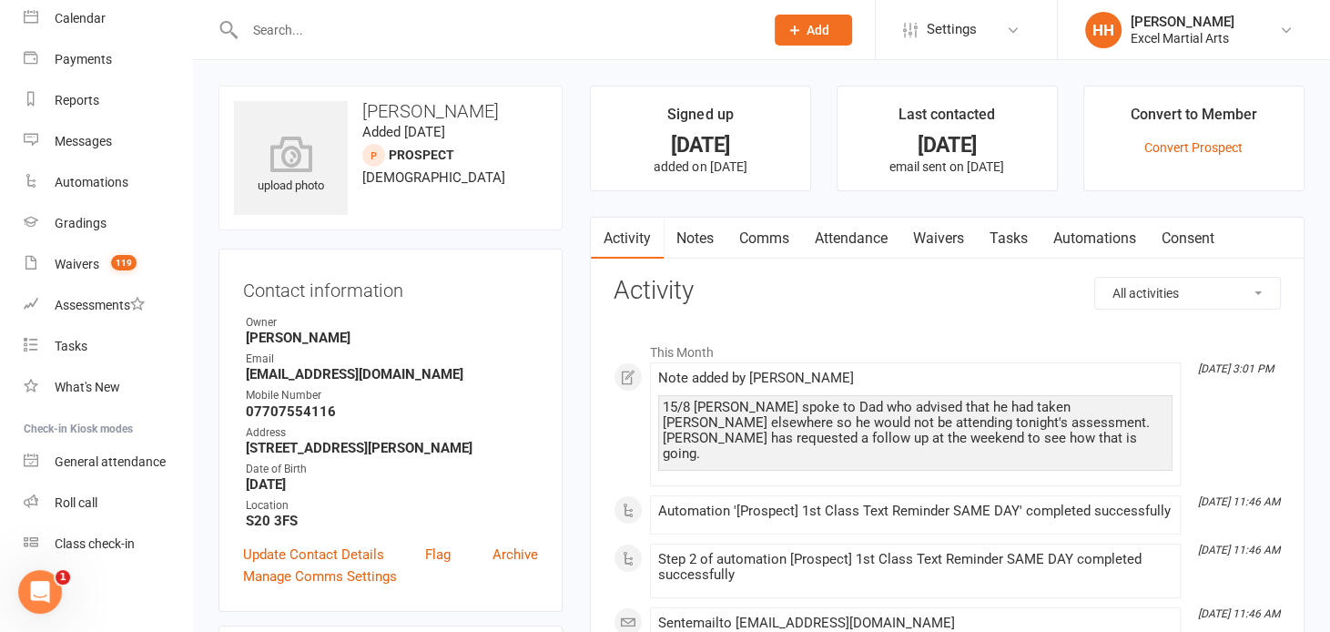
click at [244, 25] on input "text" at bounding box center [496, 29] width 512 height 25
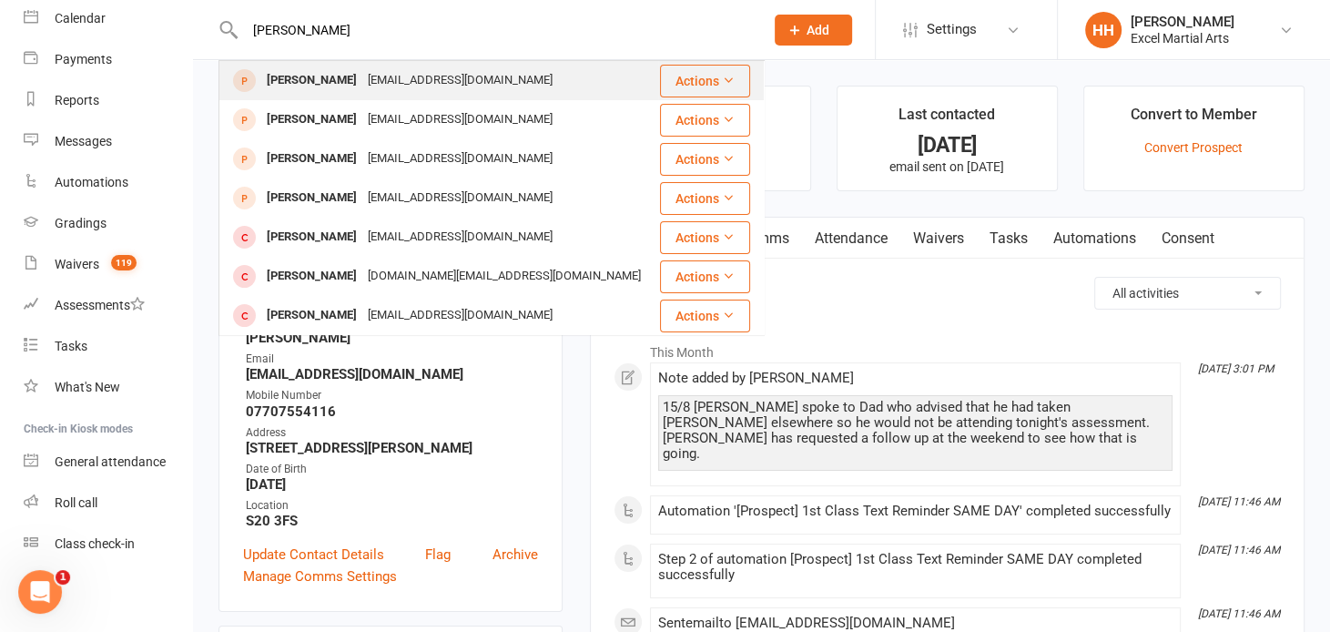
type input "[PERSON_NAME]"
click at [302, 81] on div "[PERSON_NAME]" at bounding box center [311, 80] width 101 height 26
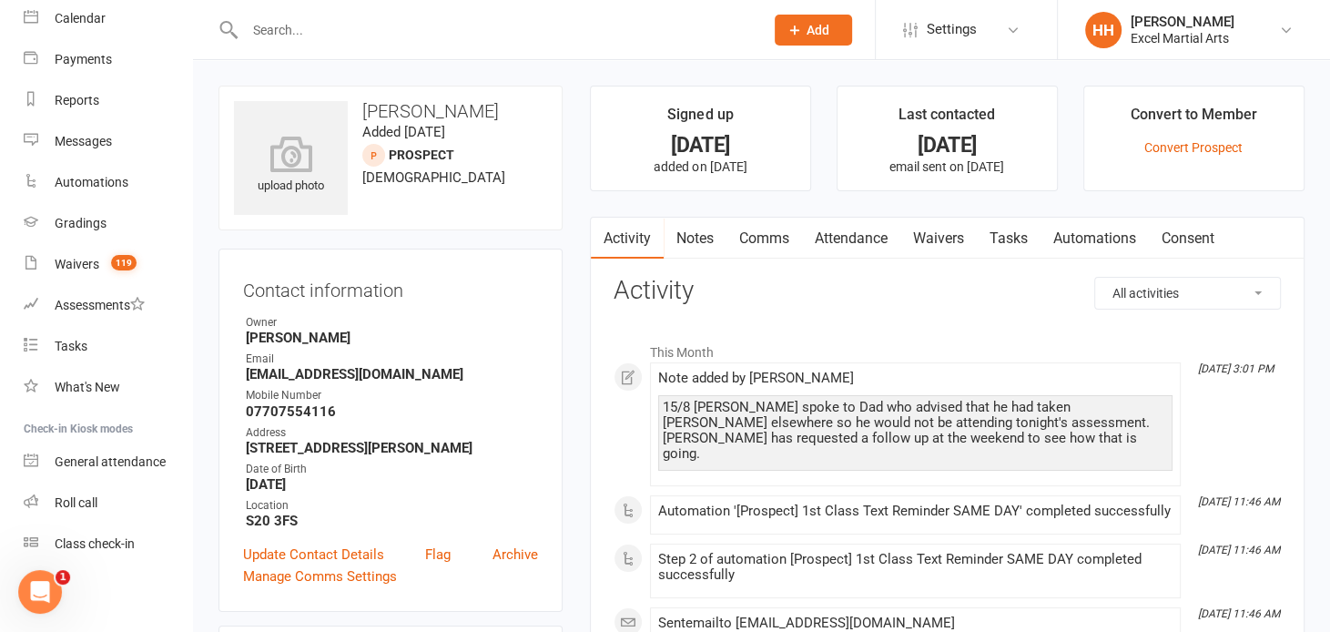
click at [277, 25] on input "text" at bounding box center [496, 29] width 512 height 25
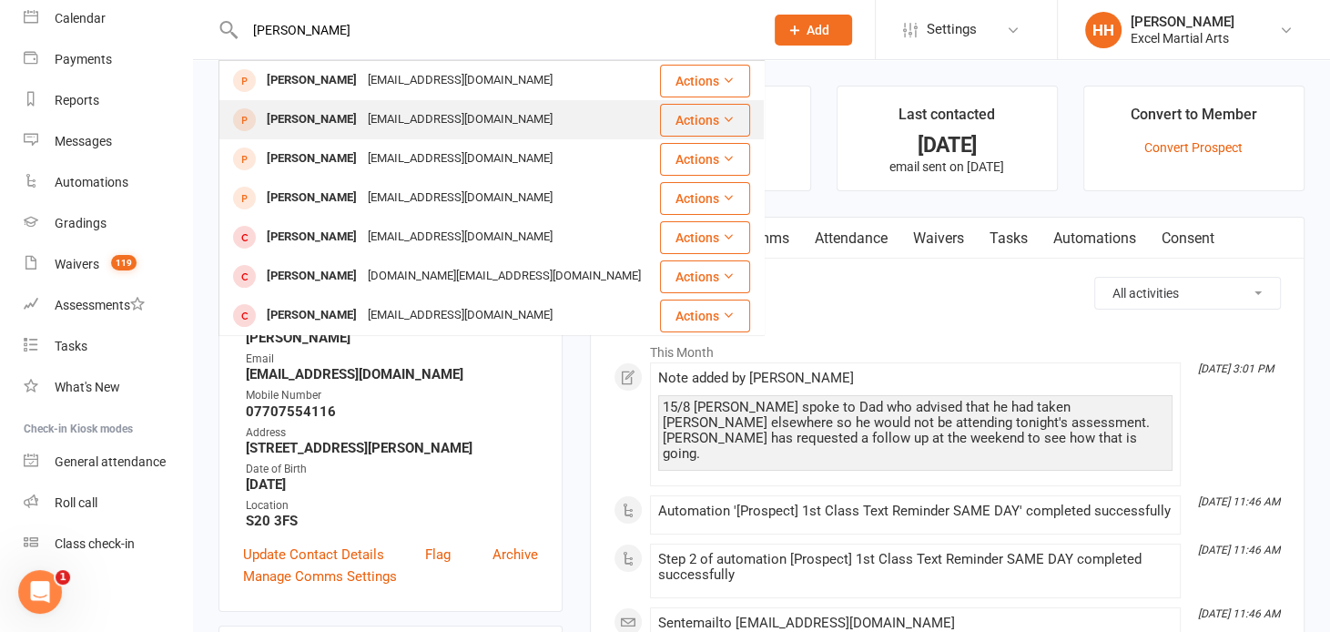
type input "[PERSON_NAME]"
click at [373, 121] on div "[EMAIL_ADDRESS][DOMAIN_NAME]" at bounding box center [460, 120] width 196 height 26
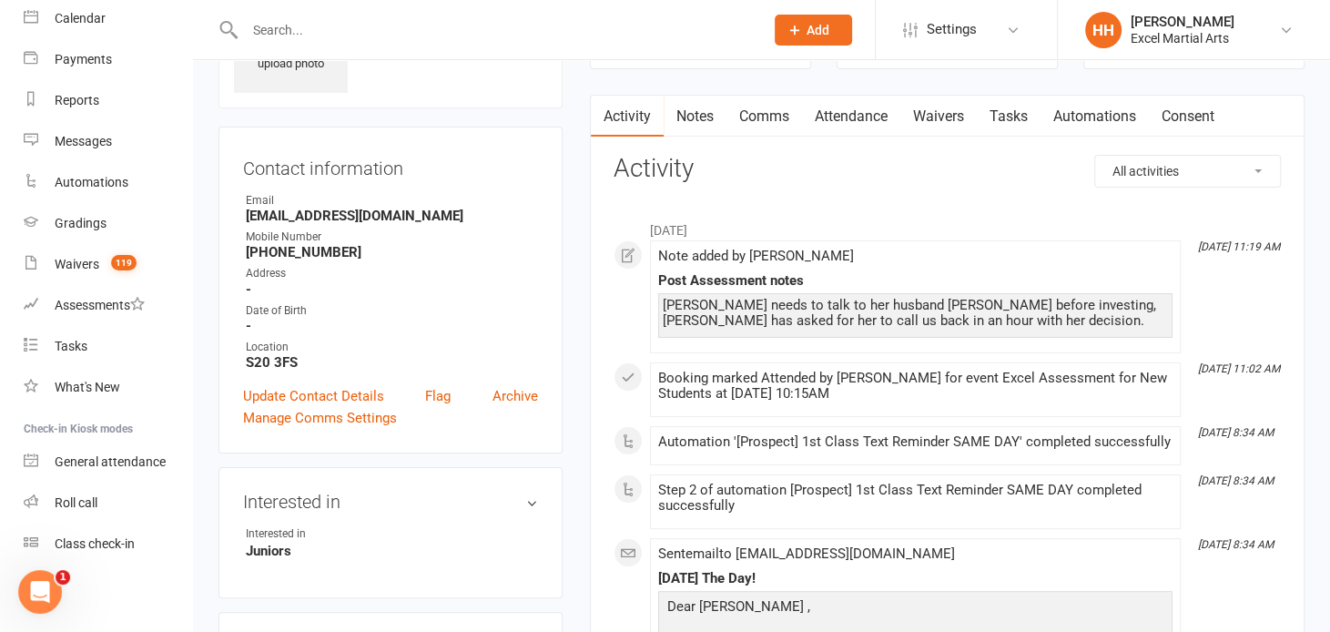
scroll to position [82, 0]
